Goal: Transaction & Acquisition: Purchase product/service

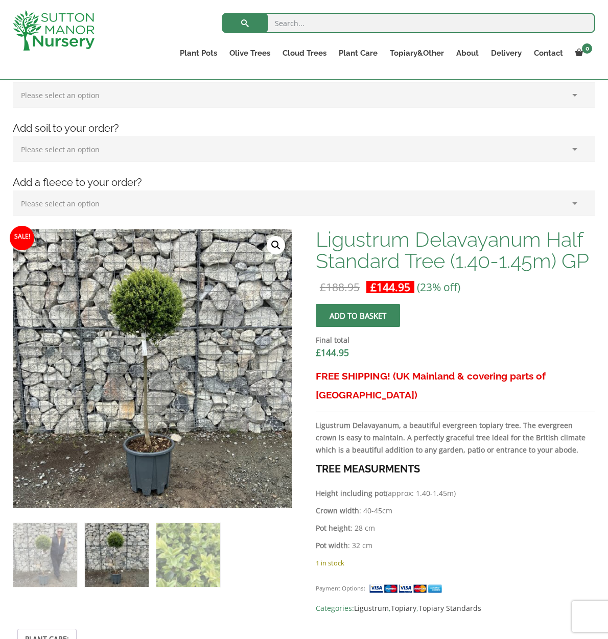
scroll to position [217, 0]
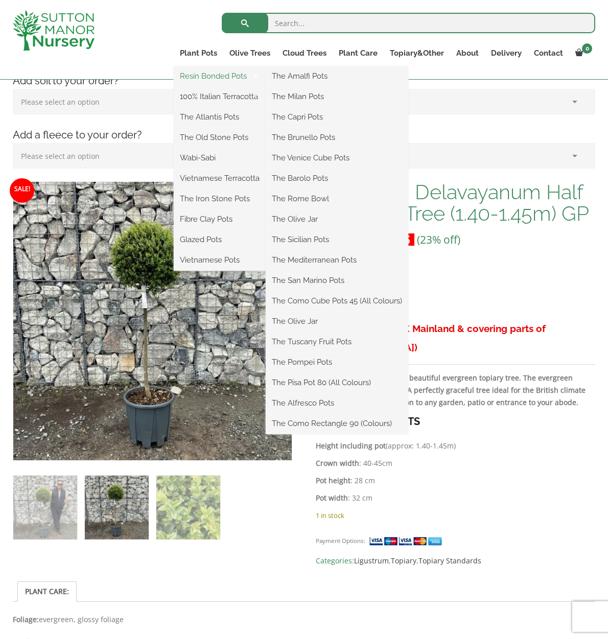
click at [197, 73] on link "Resin Bonded Pots" at bounding box center [220, 75] width 92 height 15
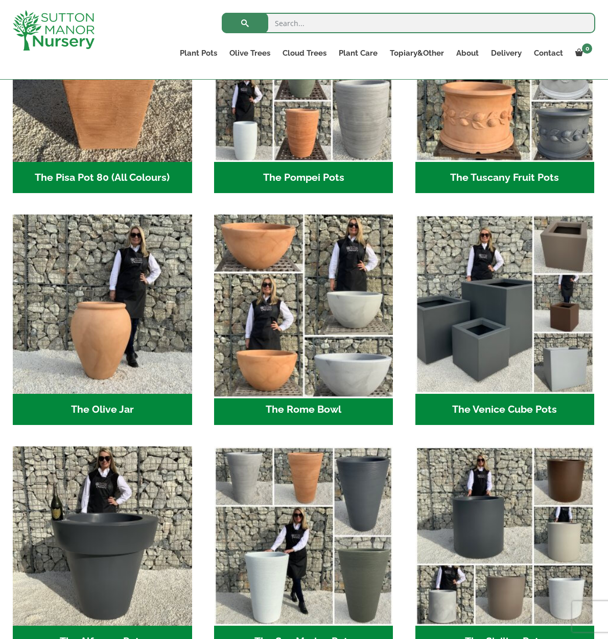
scroll to position [842, 0]
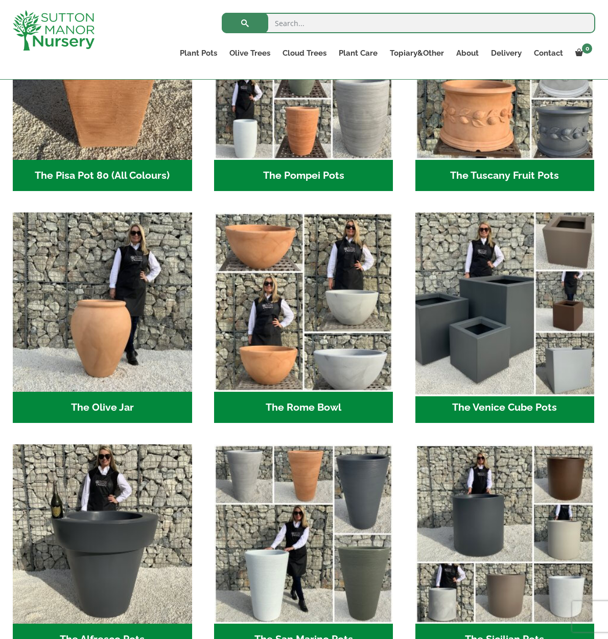
click at [532, 350] on img "Visit product category The Venice Cube Pots" at bounding box center [504, 302] width 188 height 188
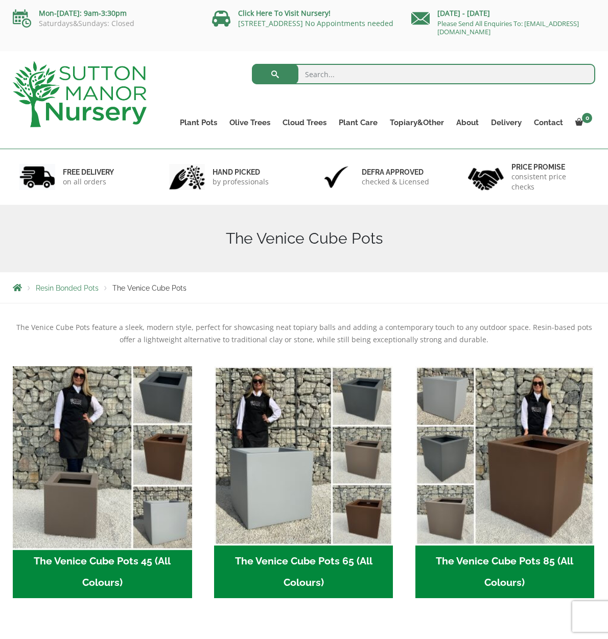
click at [116, 472] on img "Visit product category The Venice Cube Pots 45 (All Colours)" at bounding box center [102, 455] width 188 height 188
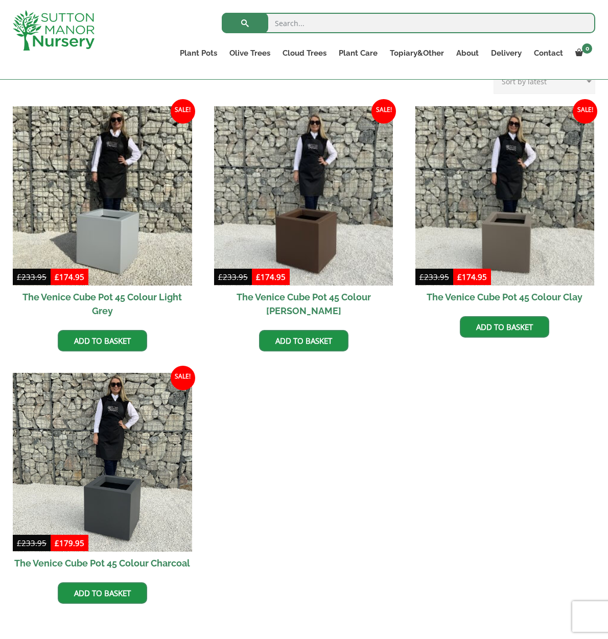
scroll to position [202, 0]
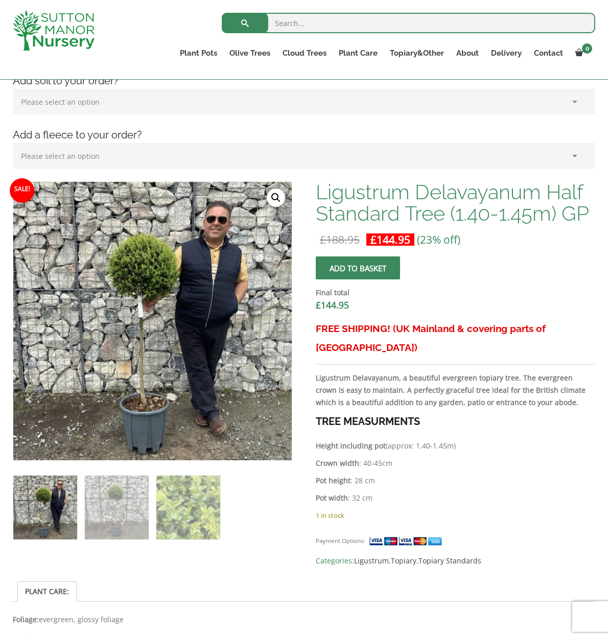
click at [194, 347] on img at bounding box center [41, 319] width 511 height 511
click at [131, 509] on img at bounding box center [117, 507] width 64 height 64
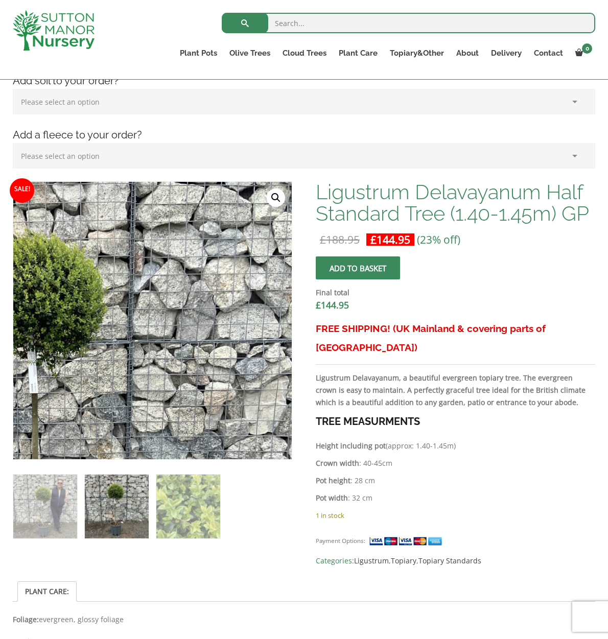
click at [274, 208] on img at bounding box center [48, 416] width 511 height 511
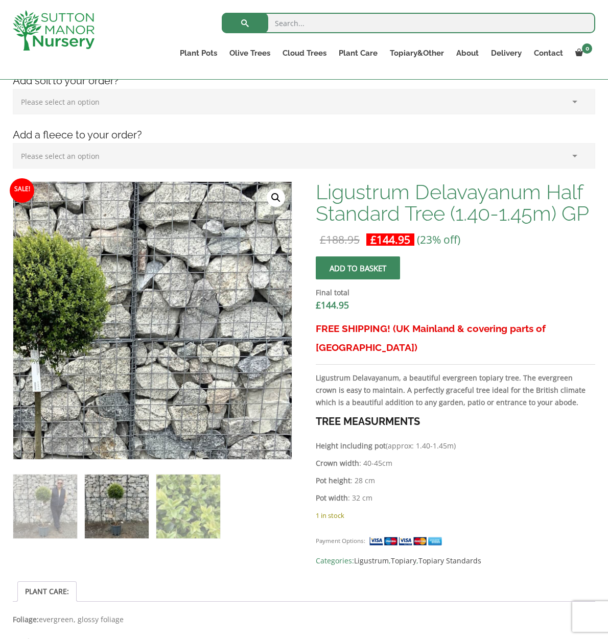
click at [274, 207] on link "🔍" at bounding box center [276, 197] width 18 height 18
